Goal: Task Accomplishment & Management: Manage account settings

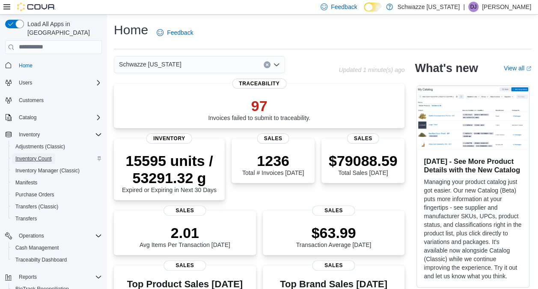
click at [45, 155] on span "Inventory Count" at bounding box center [33, 158] width 36 height 7
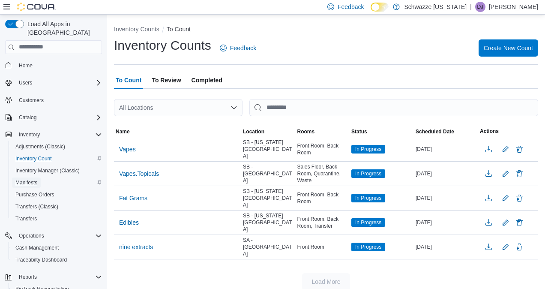
click at [25, 179] on span "Manifests" at bounding box center [26, 182] width 22 height 7
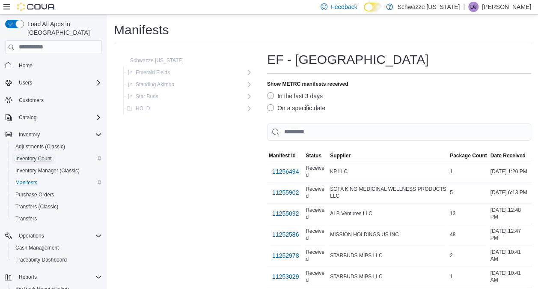
click at [37, 155] on span "Inventory Count" at bounding box center [33, 158] width 36 height 7
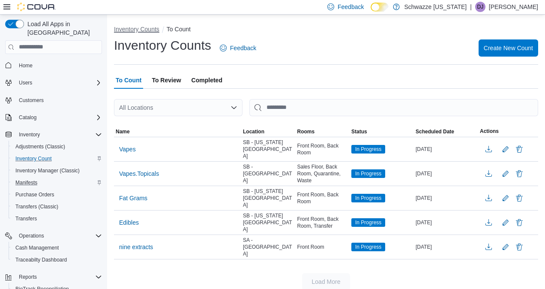
click at [146, 27] on button "Inventory Counts" at bounding box center [136, 29] width 45 height 7
click at [146, 28] on button "Inventory Counts" at bounding box center [136, 29] width 45 height 7
click at [158, 80] on span "To Review" at bounding box center [166, 79] width 29 height 17
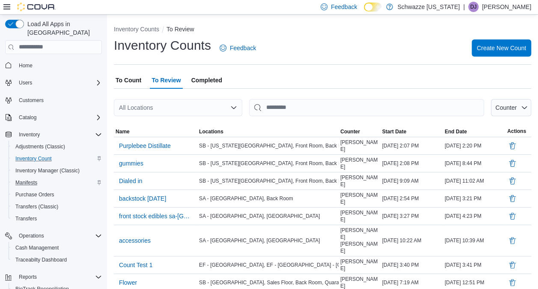
click at [199, 77] on span "Completed" at bounding box center [206, 79] width 31 height 17
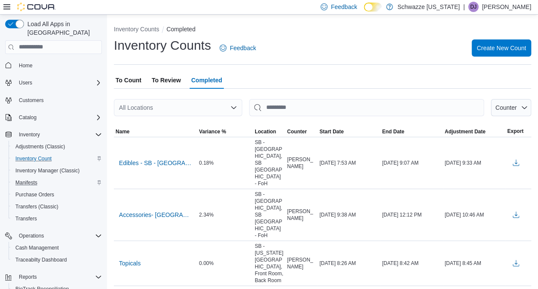
click at [120, 80] on span "To Count" at bounding box center [129, 79] width 26 height 17
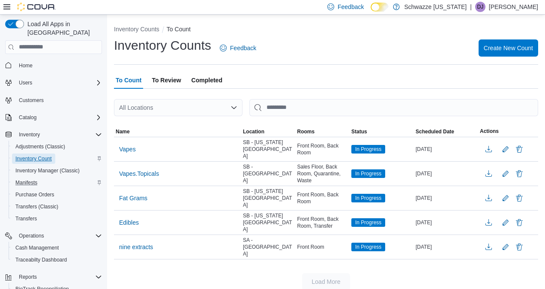
click at [38, 155] on span "Inventory Count" at bounding box center [33, 158] width 36 height 7
click at [164, 80] on span "To Review" at bounding box center [166, 79] width 29 height 17
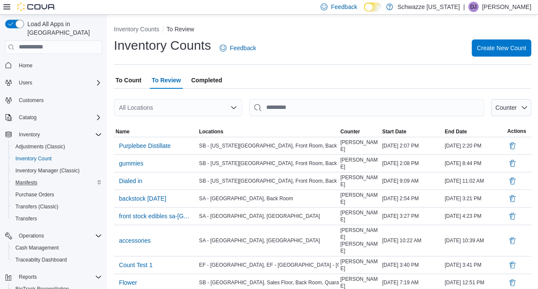
click at [137, 79] on span "To Count" at bounding box center [129, 79] width 26 height 17
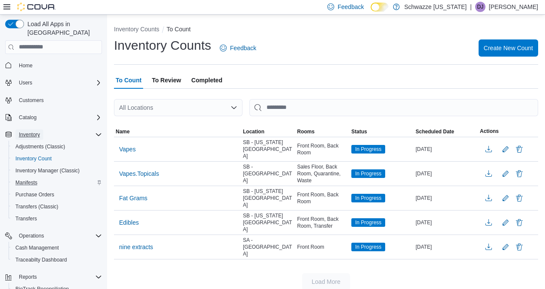
click at [36, 131] on span "Inventory" at bounding box center [29, 134] width 21 height 7
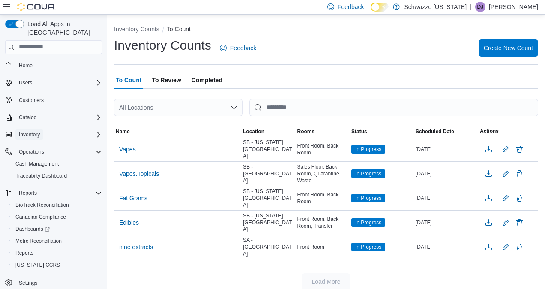
click at [28, 131] on span "Inventory" at bounding box center [29, 134] width 21 height 7
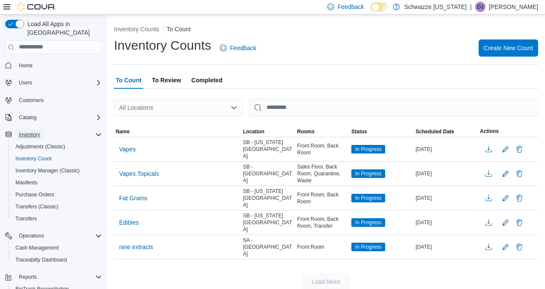
click at [36, 131] on span "Inventory" at bounding box center [29, 134] width 21 height 7
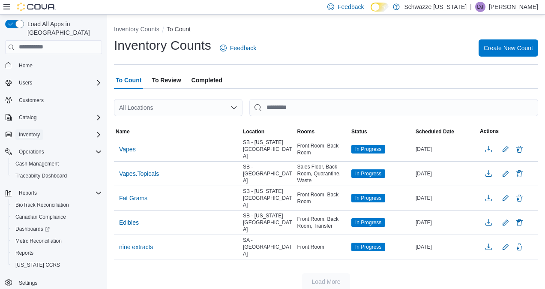
click at [27, 131] on span "Inventory" at bounding box center [29, 134] width 21 height 7
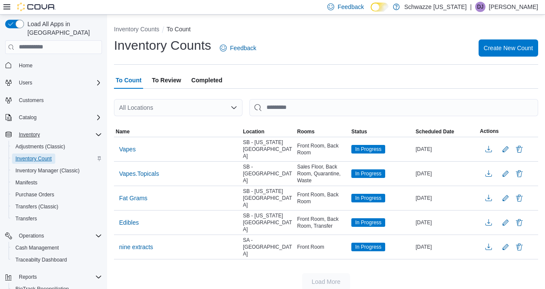
click at [31, 155] on span "Inventory Count" at bounding box center [33, 158] width 36 height 7
click at [236, 108] on icon "Open list of options" at bounding box center [233, 107] width 7 height 7
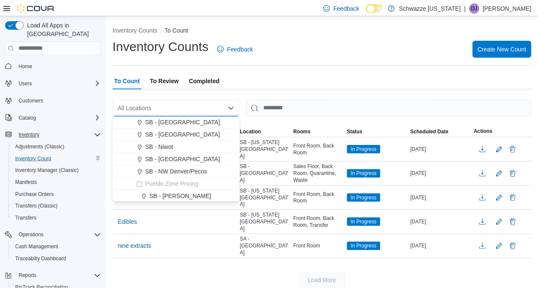
scroll to position [342, 0]
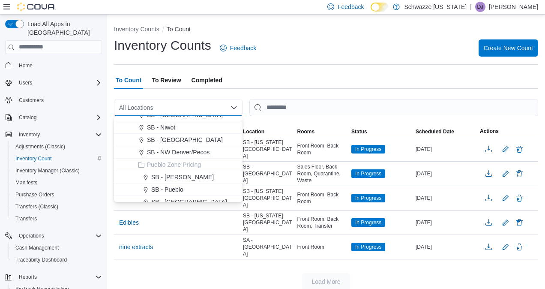
click at [201, 151] on span "SB - NW Denver/Pecos" at bounding box center [178, 152] width 63 height 9
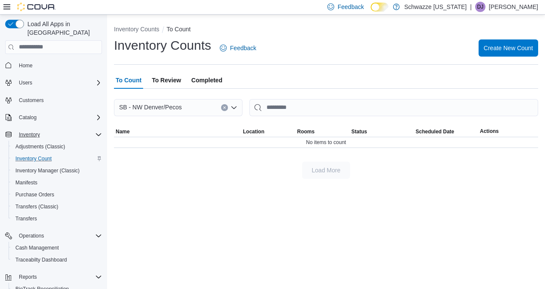
click at [164, 82] on span "To Review" at bounding box center [166, 79] width 29 height 17
